Goal: Information Seeking & Learning: Learn about a topic

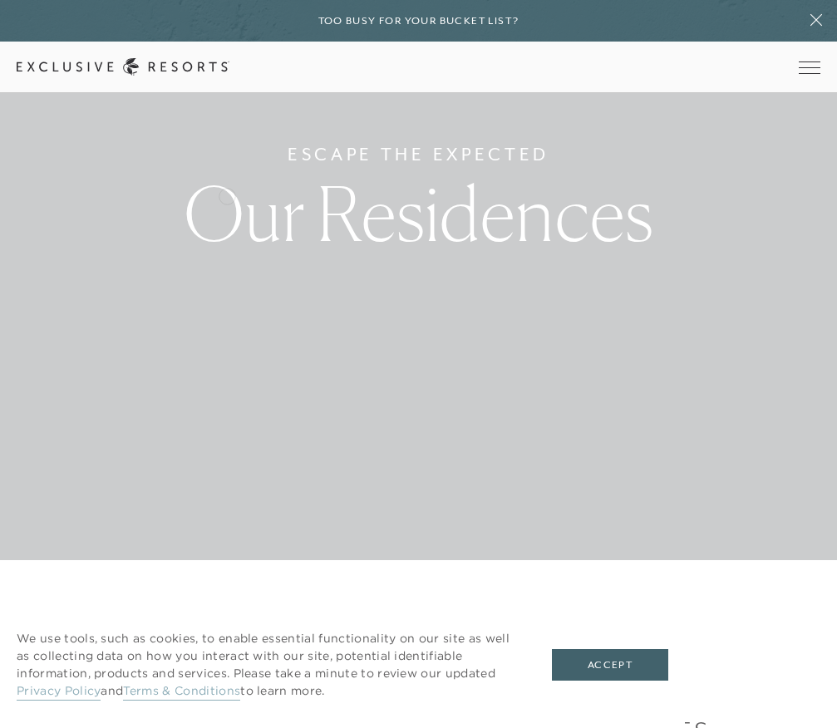
scroll to position [332, 0]
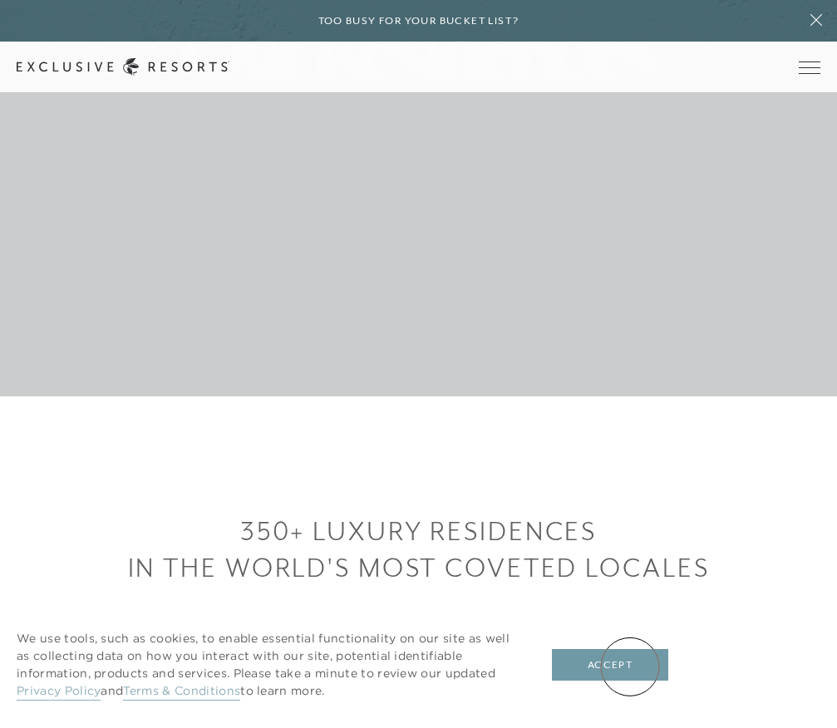
click at [631, 667] on button "Accept" at bounding box center [610, 665] width 116 height 32
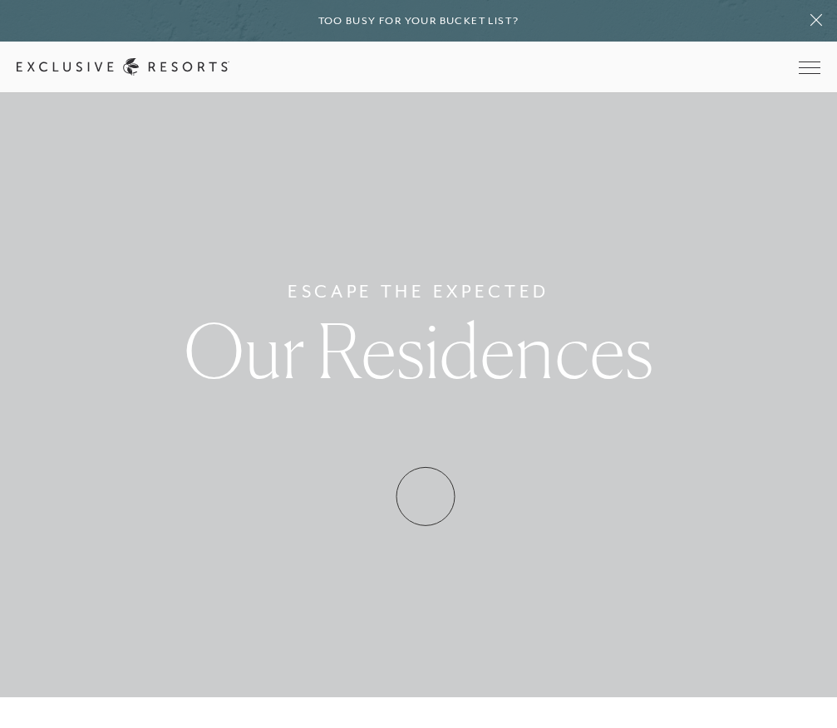
scroll to position [0, 0]
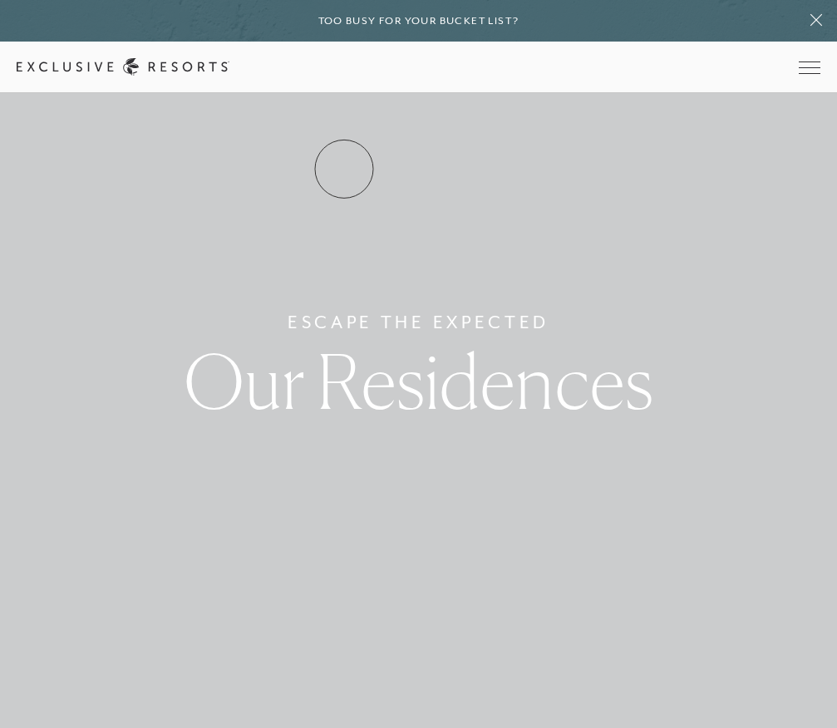
click at [0, 0] on link "Residence Collection" at bounding box center [0, 0] width 0 height 0
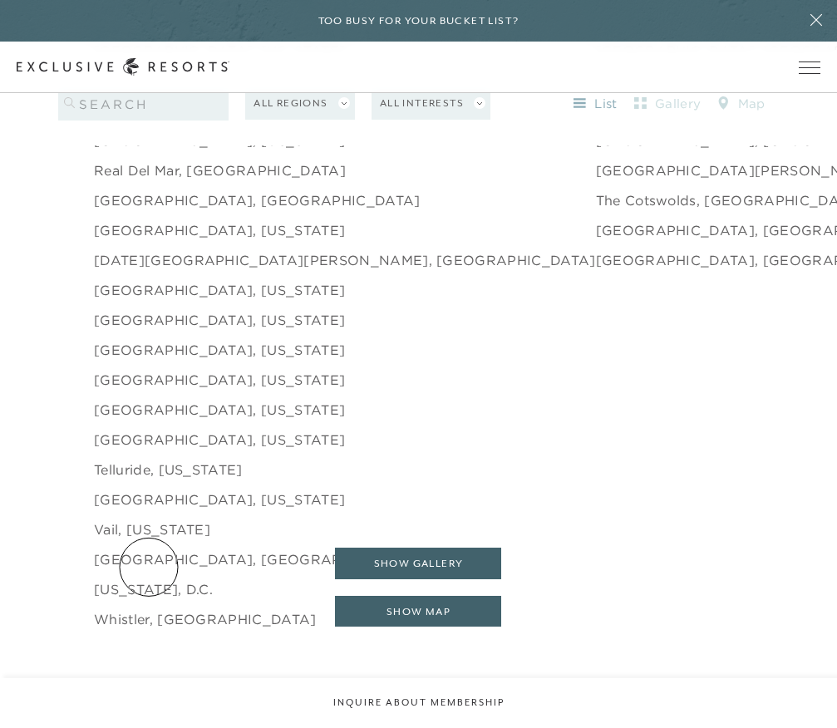
scroll to position [2641, 0]
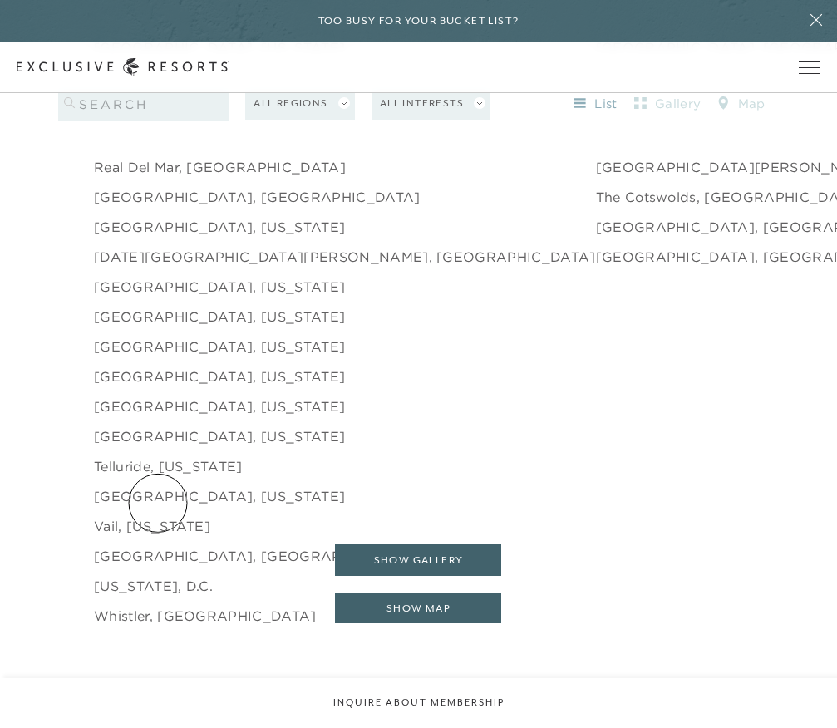
click at [158, 516] on link "Vail, [US_STATE]" at bounding box center [152, 526] width 116 height 20
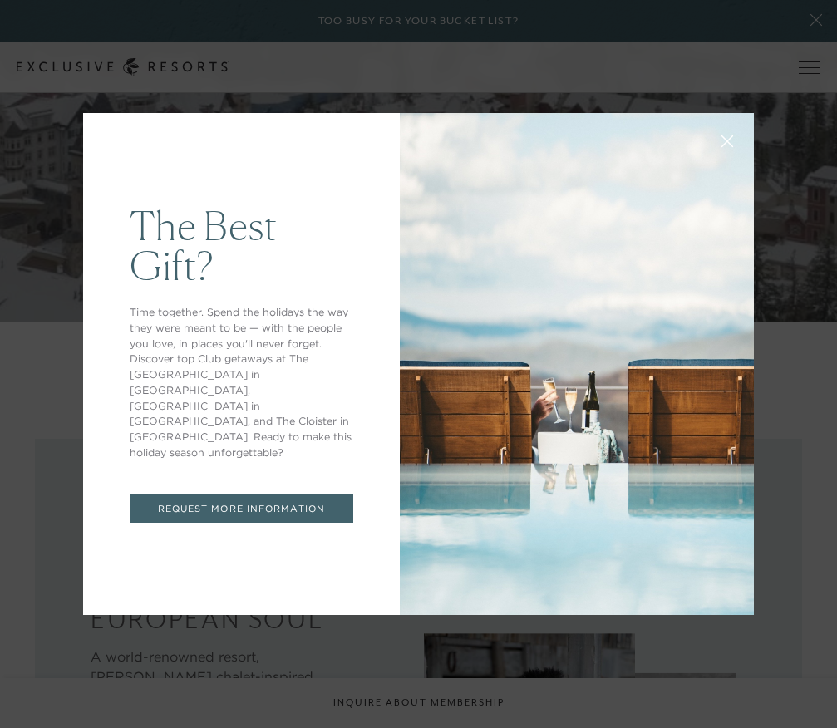
click at [731, 131] on button at bounding box center [727, 140] width 40 height 40
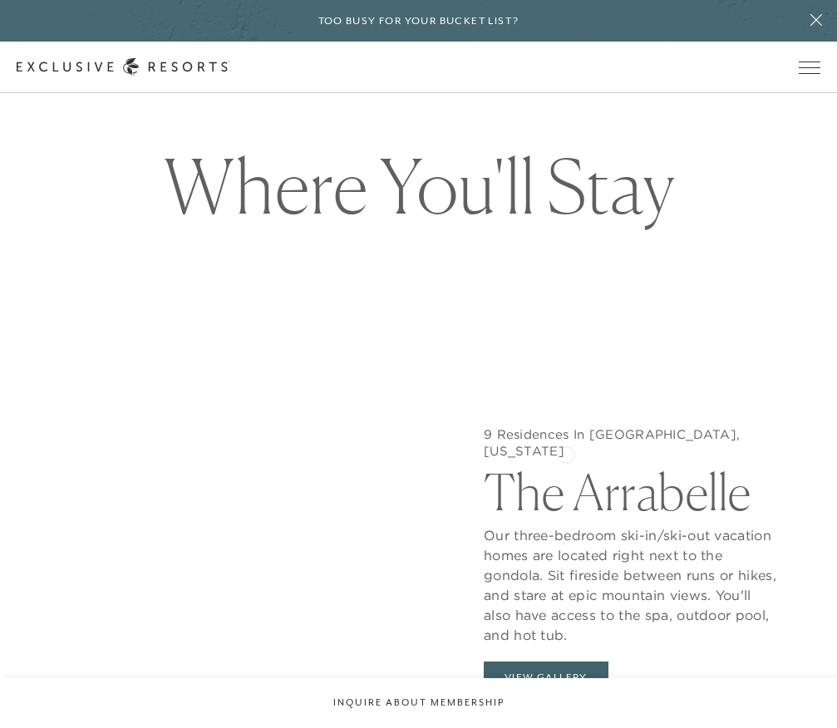
scroll to position [1429, 0]
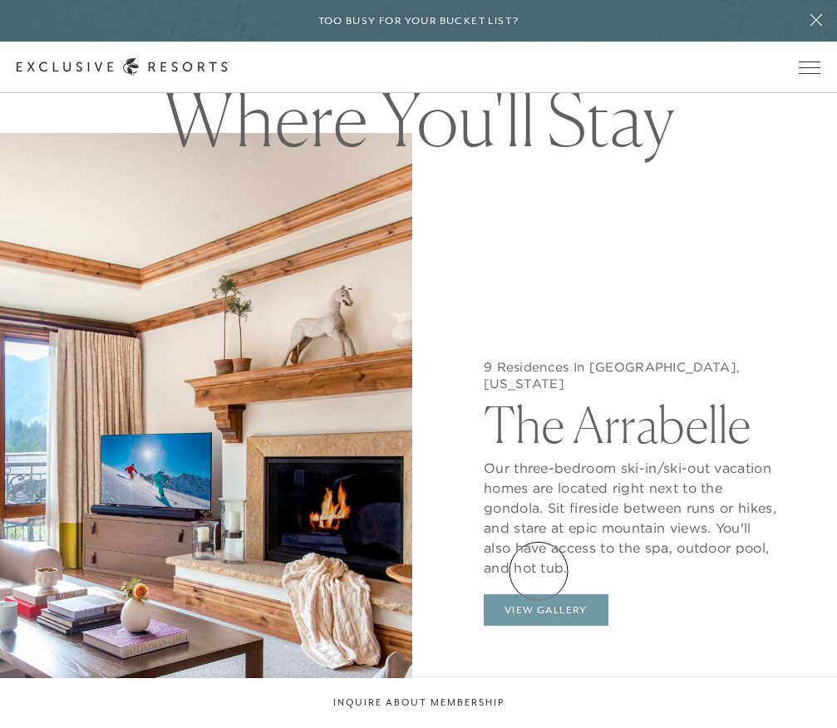
click at [539, 594] on button "View Gallery" at bounding box center [546, 610] width 125 height 32
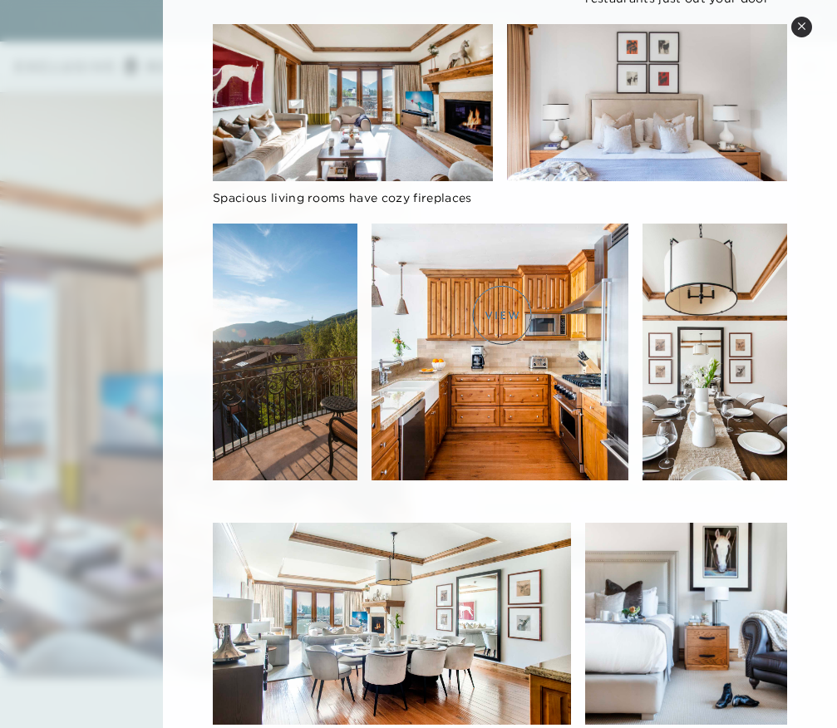
scroll to position [0, 0]
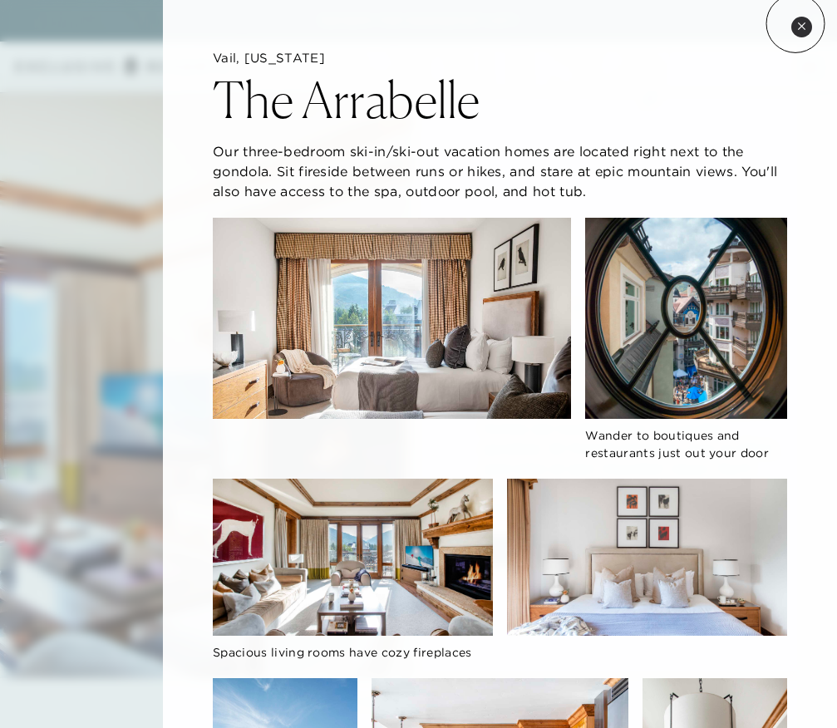
click at [795, 23] on button "Close quickview" at bounding box center [801, 27] width 21 height 21
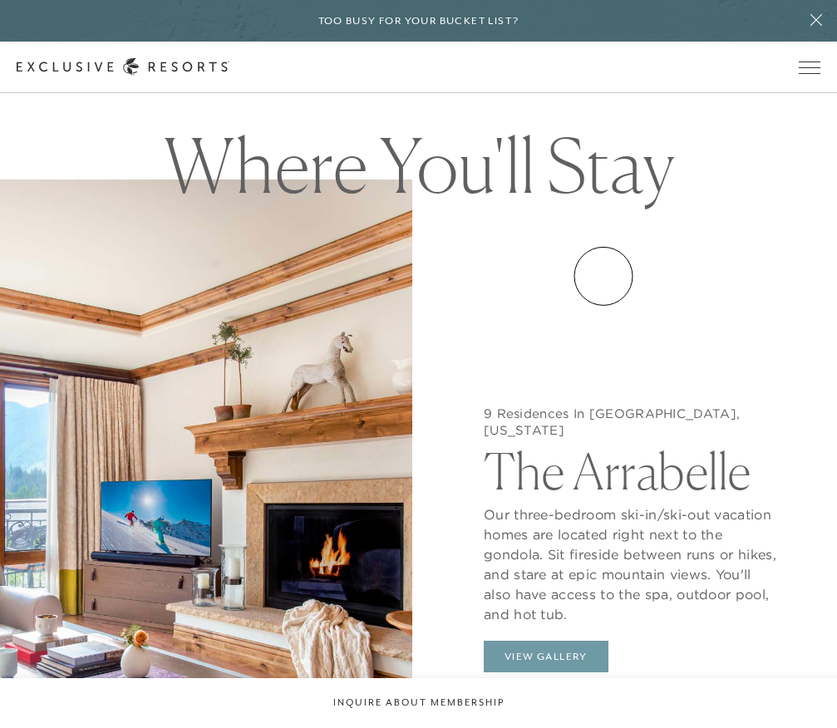
scroll to position [1372, 0]
